Goal: Check status: Check status

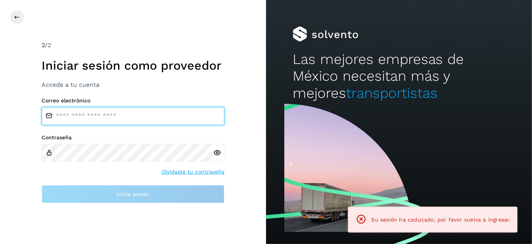
type input "**********"
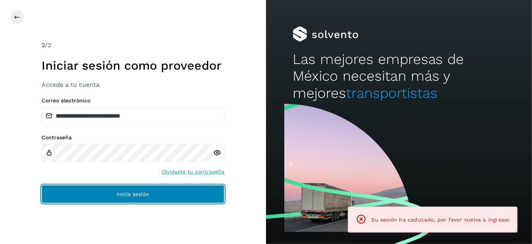
click at [183, 195] on button "Inicia sesión" at bounding box center [133, 194] width 183 height 18
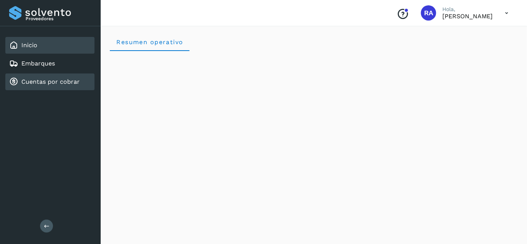
click at [54, 81] on link "Cuentas por cobrar" at bounding box center [50, 81] width 58 height 7
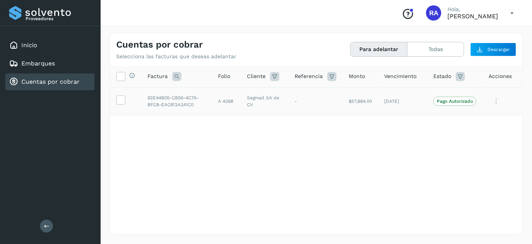
click at [466, 103] on p "Pago Autorizado" at bounding box center [455, 101] width 36 height 5
click at [493, 101] on icon at bounding box center [496, 102] width 15 height 16
click at [362, 157] on div at bounding box center [266, 122] width 532 height 244
click at [458, 102] on p "Pago Autorizado" at bounding box center [455, 101] width 36 height 5
click at [493, 104] on icon at bounding box center [496, 102] width 15 height 16
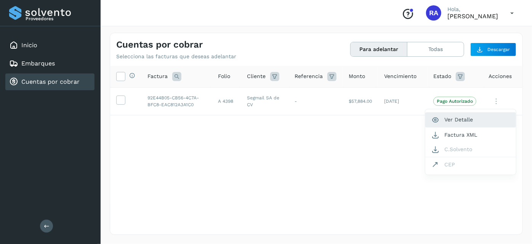
click at [463, 120] on button "Ver Detalle" at bounding box center [470, 119] width 91 height 15
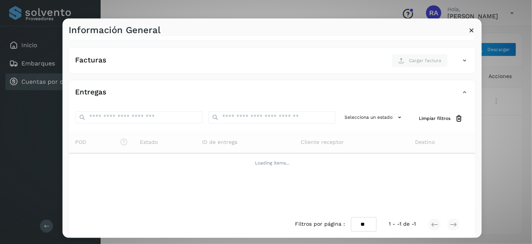
scroll to position [113, 0]
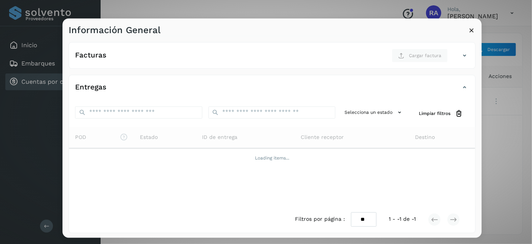
click at [474, 31] on icon at bounding box center [472, 30] width 8 height 8
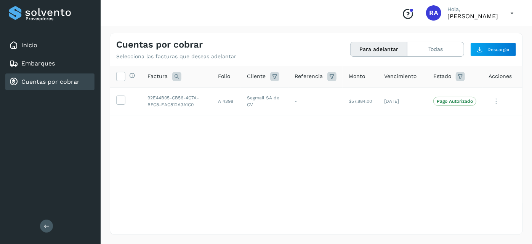
click at [500, 100] on icon at bounding box center [496, 102] width 15 height 16
click at [318, 166] on div at bounding box center [266, 122] width 532 height 244
click at [510, 16] on icon at bounding box center [512, 13] width 16 height 16
click at [476, 38] on div "Cerrar sesión" at bounding box center [474, 34] width 91 height 14
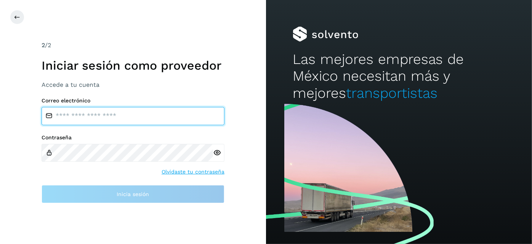
type input "**********"
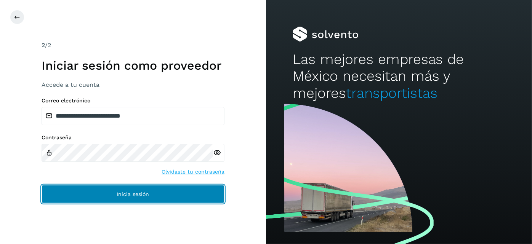
click at [184, 197] on button "Inicia sesión" at bounding box center [133, 194] width 183 height 18
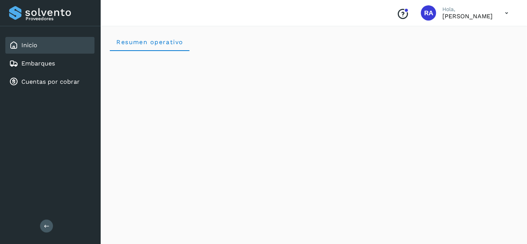
click at [506, 12] on icon at bounding box center [507, 13] width 16 height 16
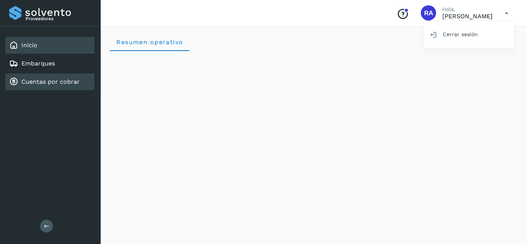
click at [45, 82] on link "Cuentas por cobrar" at bounding box center [50, 81] width 58 height 7
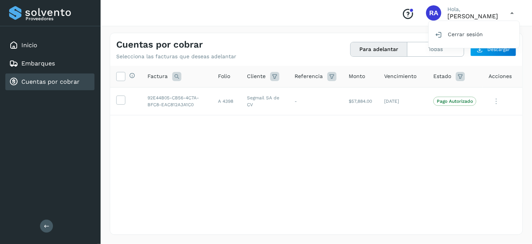
click at [497, 100] on div at bounding box center [266, 122] width 532 height 244
click at [496, 103] on icon at bounding box center [496, 102] width 15 height 16
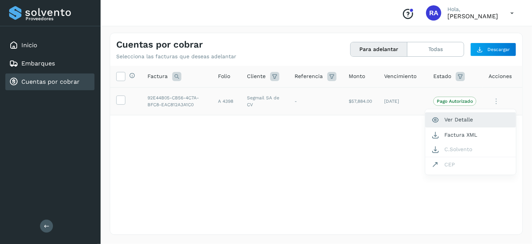
click at [457, 119] on button "Ver Detalle" at bounding box center [470, 119] width 91 height 15
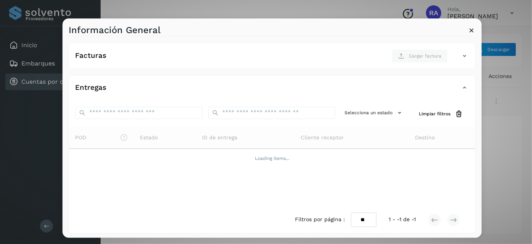
scroll to position [113, 0]
click at [471, 31] on icon at bounding box center [472, 30] width 8 height 8
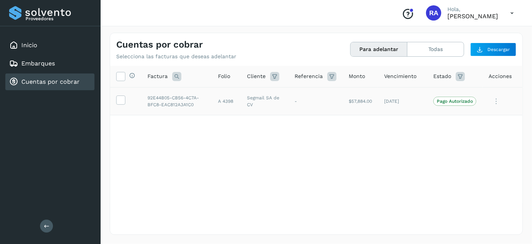
click at [28, 139] on div "Proveedores Inicio Embarques Cuentas por cobrar Salir" at bounding box center [50, 122] width 101 height 244
click at [500, 99] on icon at bounding box center [496, 102] width 15 height 16
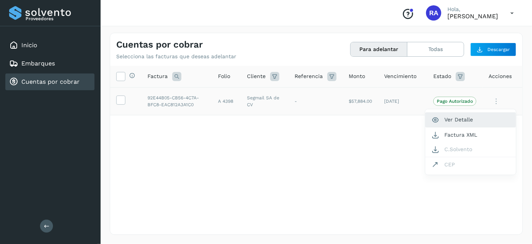
click at [471, 121] on button "Ver Detalle" at bounding box center [470, 119] width 91 height 15
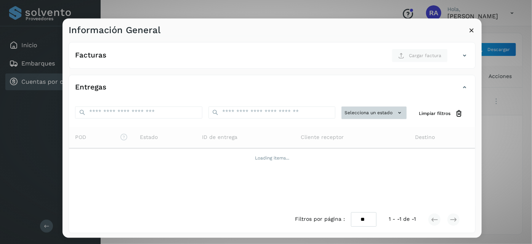
click at [398, 113] on icon at bounding box center [400, 113] width 8 height 8
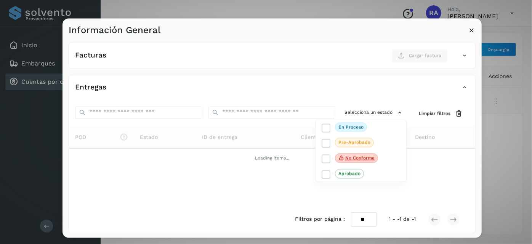
click at [357, 87] on div at bounding box center [328, 140] width 532 height 244
click at [473, 30] on icon at bounding box center [472, 30] width 8 height 8
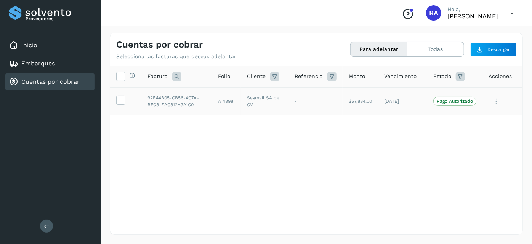
click at [497, 101] on icon at bounding box center [496, 102] width 15 height 16
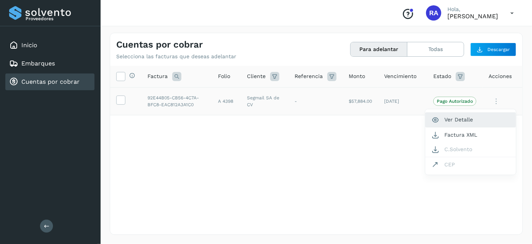
click at [460, 118] on button "Ver Detalle" at bounding box center [470, 119] width 91 height 15
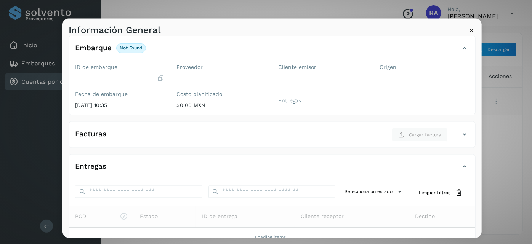
scroll to position [0, 0]
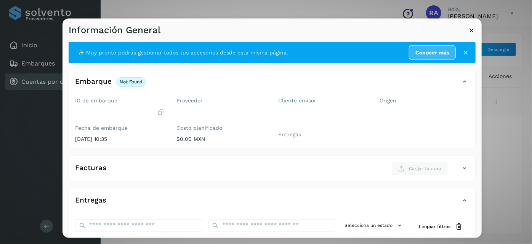
click at [462, 53] on icon at bounding box center [466, 53] width 8 height 8
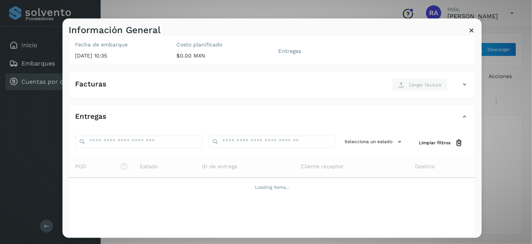
scroll to position [92, 0]
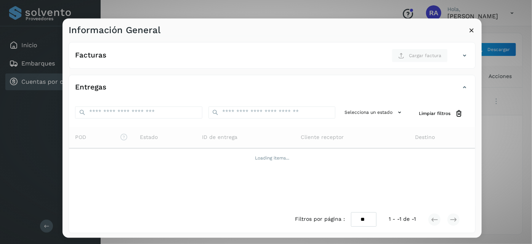
click at [473, 30] on icon at bounding box center [472, 30] width 8 height 8
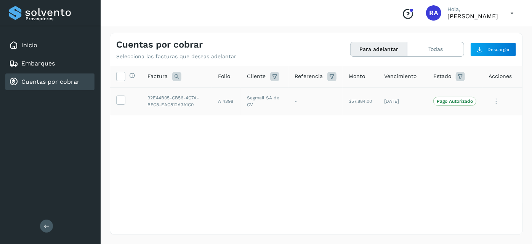
click at [494, 105] on icon at bounding box center [496, 102] width 15 height 16
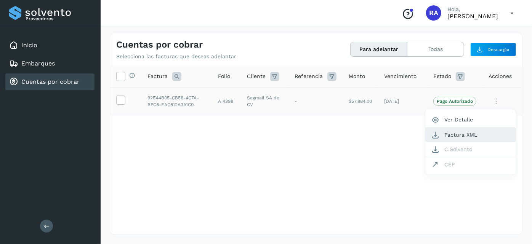
click at [471, 136] on button "Factura XML" at bounding box center [470, 135] width 91 height 14
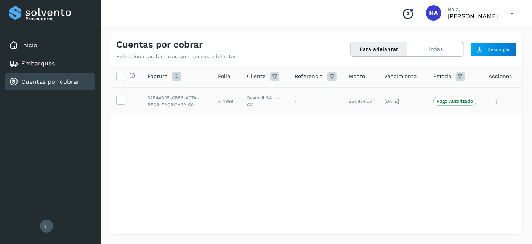
click at [495, 100] on icon at bounding box center [496, 102] width 15 height 16
click at [458, 102] on div at bounding box center [266, 122] width 532 height 244
click at [448, 97] on span "Pago Autorizado" at bounding box center [454, 101] width 43 height 9
click at [447, 101] on p "Pago Autorizado" at bounding box center [455, 101] width 36 height 5
click at [441, 103] on p "Pago Autorizado" at bounding box center [455, 101] width 36 height 5
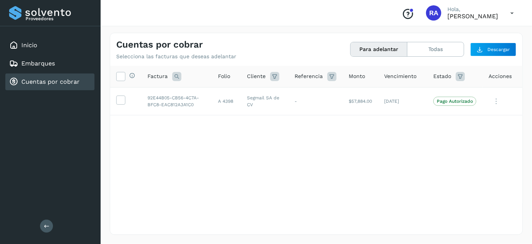
click at [495, 99] on icon at bounding box center [496, 102] width 15 height 16
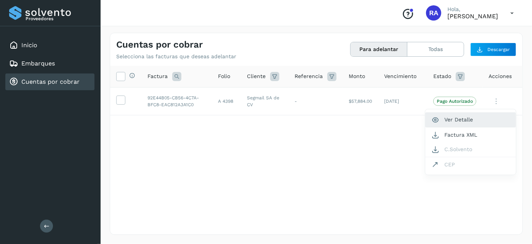
click at [463, 122] on button "Ver Detalle" at bounding box center [470, 119] width 91 height 15
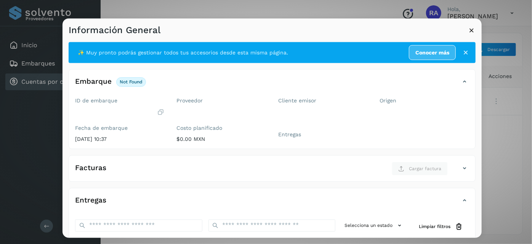
scroll to position [113, 0]
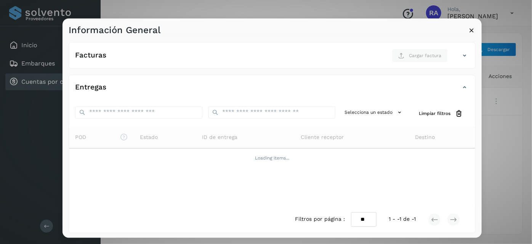
click at [462, 56] on icon at bounding box center [464, 55] width 9 height 9
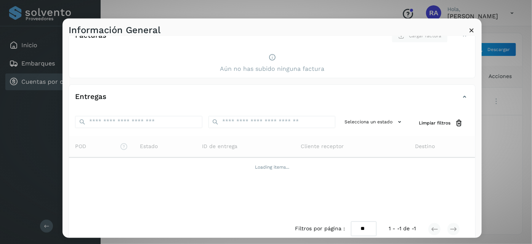
scroll to position [143, 0]
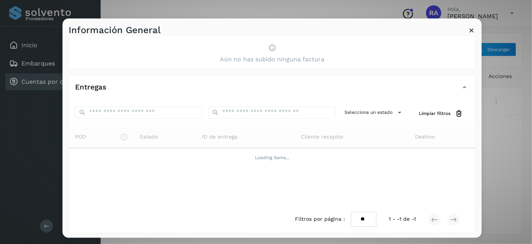
click at [208, 172] on div "POD El tamaño máximo de archivo es de 20 Mb. Estado ID de entrega Cliente recep…" at bounding box center [272, 167] width 406 height 80
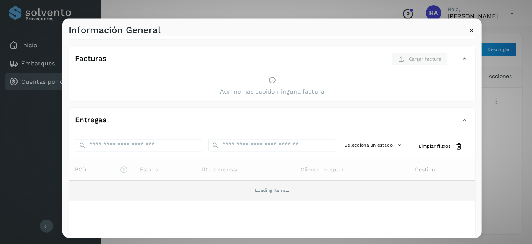
scroll to position [138, 0]
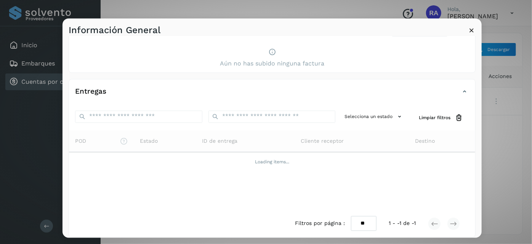
click at [471, 29] on icon at bounding box center [472, 30] width 8 height 8
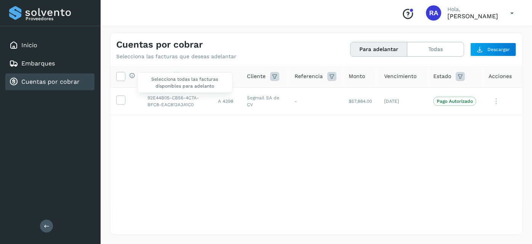
click at [131, 77] on icon at bounding box center [132, 75] width 6 height 6
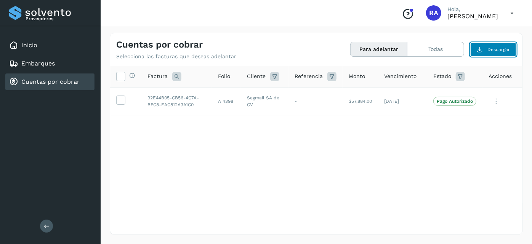
click at [500, 52] on span "Descargar" at bounding box center [498, 49] width 22 height 7
click at [495, 99] on icon at bounding box center [496, 102] width 15 height 16
click at [372, 133] on div at bounding box center [266, 122] width 532 height 244
click at [436, 52] on button "Todas" at bounding box center [435, 49] width 56 height 14
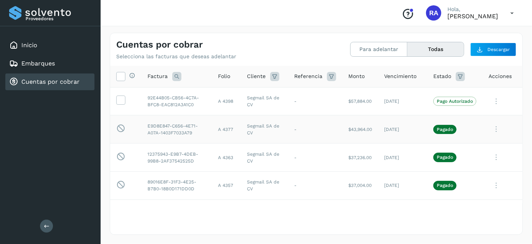
click at [491, 128] on icon at bounding box center [496, 130] width 15 height 16
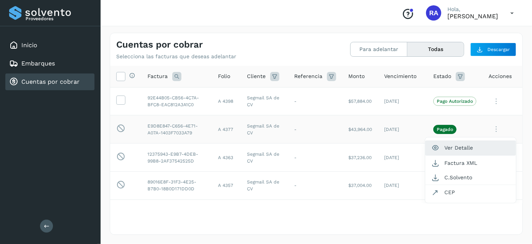
click at [466, 149] on button "Ver Detalle" at bounding box center [470, 148] width 91 height 15
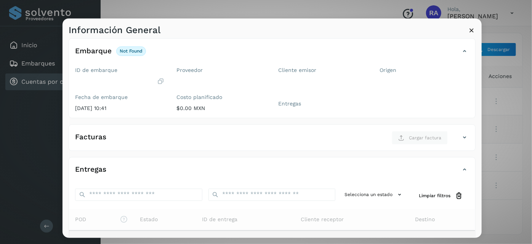
scroll to position [0, 0]
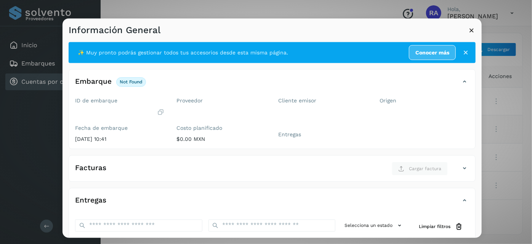
click at [462, 50] on icon at bounding box center [466, 53] width 8 height 8
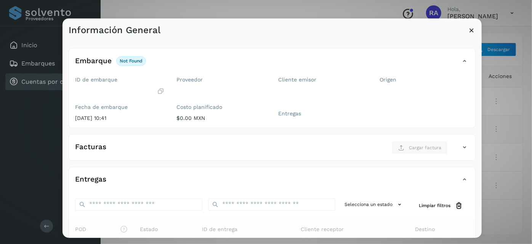
click at [460, 148] on icon at bounding box center [464, 147] width 9 height 9
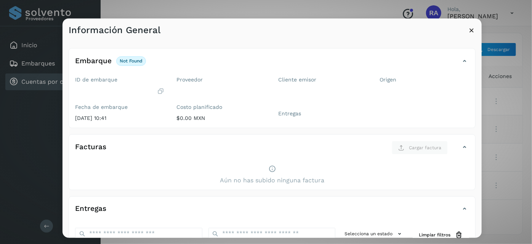
scroll to position [122, 0]
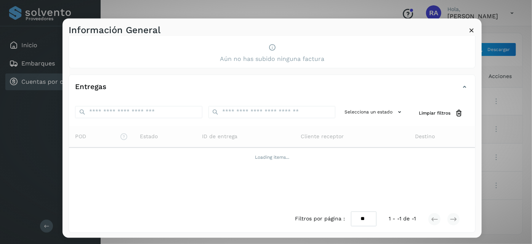
click at [470, 30] on icon at bounding box center [472, 30] width 8 height 8
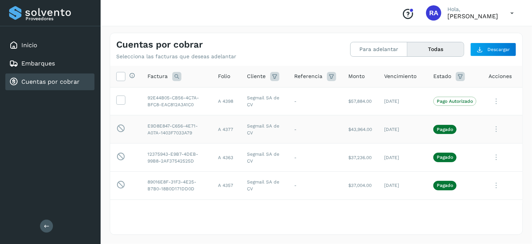
click at [498, 74] on span "Acciones" at bounding box center [500, 76] width 23 height 8
click at [456, 77] on icon at bounding box center [460, 76] width 9 height 9
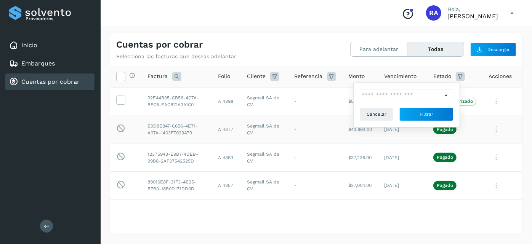
click at [351, 76] on span "Monto" at bounding box center [356, 76] width 16 height 8
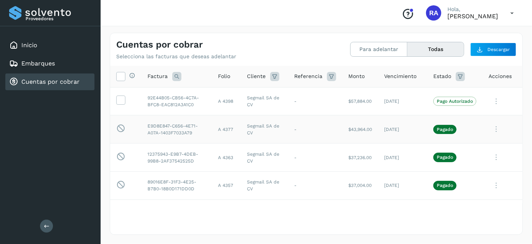
click at [327, 77] on icon at bounding box center [331, 76] width 9 height 9
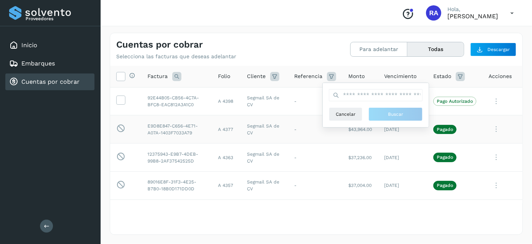
click at [295, 48] on div "Cuentas por cobrar Selecciona las facturas que deseas adelantar" at bounding box center [216, 49] width 200 height 21
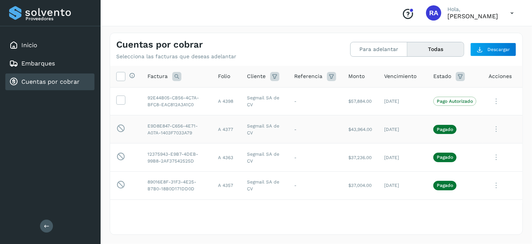
click at [165, 221] on div "Selecciona todas las facturas disponibles para adelanto Factura Folio Cliente R…" at bounding box center [316, 150] width 412 height 168
drag, startPoint x: 487, startPoint y: 162, endPoint x: 135, endPoint y: 79, distance: 361.4
click at [507, 10] on icon at bounding box center [512, 13] width 16 height 16
click at [227, 227] on div at bounding box center [266, 122] width 532 height 244
click at [50, 221] on button at bounding box center [46, 226] width 13 height 13
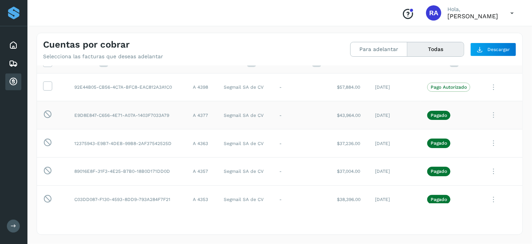
scroll to position [0, 0]
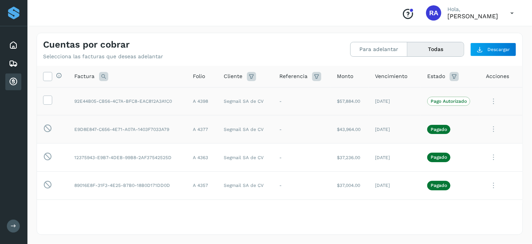
click at [457, 100] on p "Pago Autorizado" at bounding box center [449, 101] width 36 height 5
click at [486, 101] on icon at bounding box center [493, 102] width 15 height 16
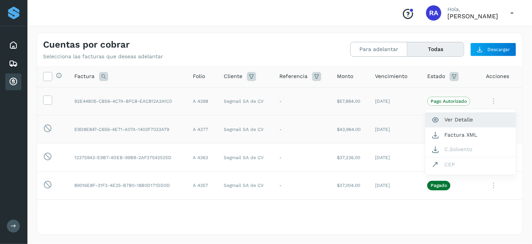
click at [454, 120] on button "Ver Detalle" at bounding box center [470, 119] width 91 height 15
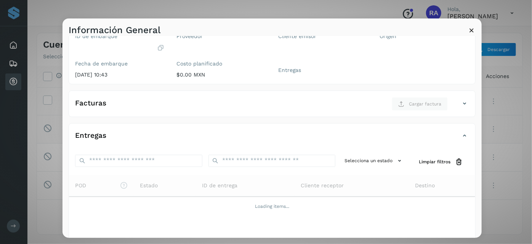
scroll to position [113, 0]
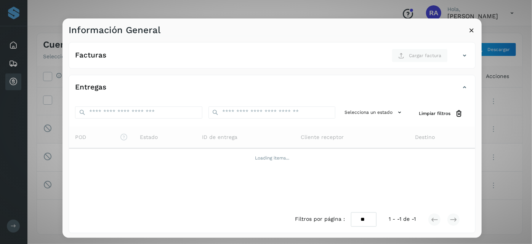
click at [473, 30] on icon at bounding box center [472, 30] width 8 height 8
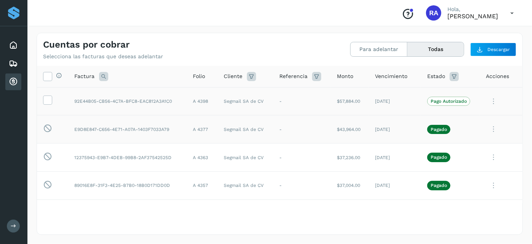
click at [487, 99] on icon at bounding box center [493, 102] width 15 height 16
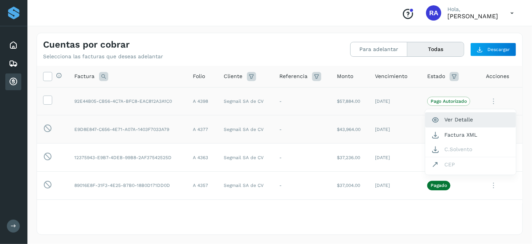
click at [458, 119] on button "Ver Detalle" at bounding box center [470, 119] width 91 height 15
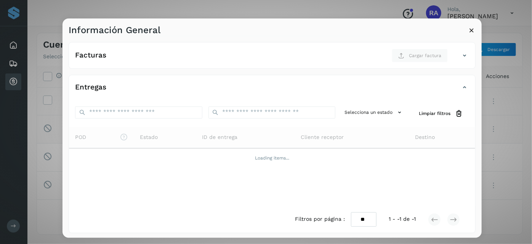
click at [472, 30] on icon at bounding box center [472, 30] width 8 height 8
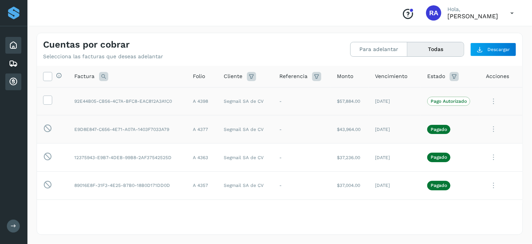
click at [13, 46] on icon at bounding box center [13, 45] width 9 height 9
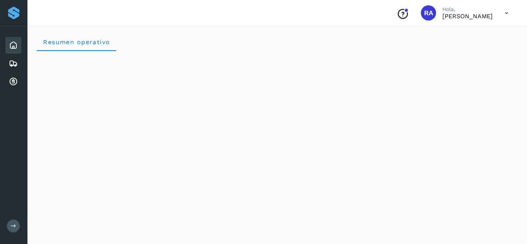
click at [14, 48] on icon at bounding box center [13, 45] width 9 height 9
click at [506, 15] on icon at bounding box center [507, 13] width 16 height 16
click at [456, 36] on div "Cerrar sesión" at bounding box center [468, 34] width 91 height 14
